Goal: Task Accomplishment & Management: Use online tool/utility

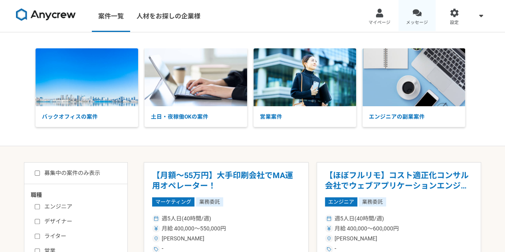
click at [419, 15] on div at bounding box center [416, 12] width 9 height 9
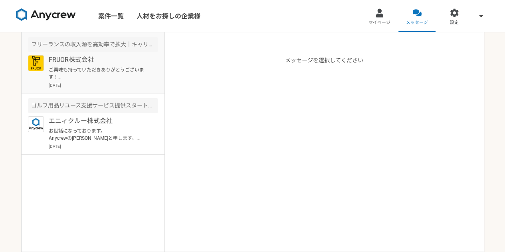
click at [135, 63] on p "FRUOR株式会社" at bounding box center [98, 60] width 99 height 10
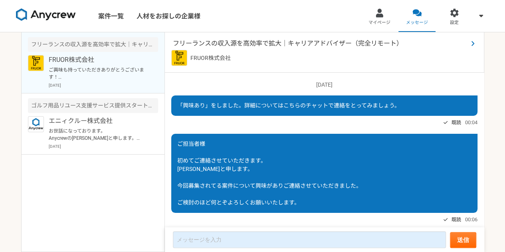
click at [226, 39] on span "フリーランスの収入源を高効率で拡大｜キャリアアドバイザー（完全リモート）" at bounding box center [320, 44] width 295 height 10
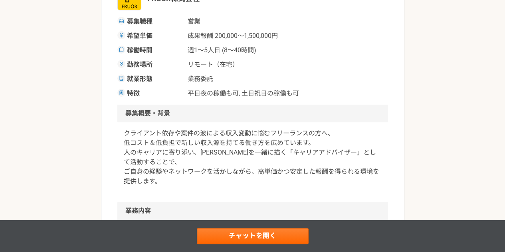
scroll to position [147, 0]
